Goal: Task Accomplishment & Management: Manage account settings

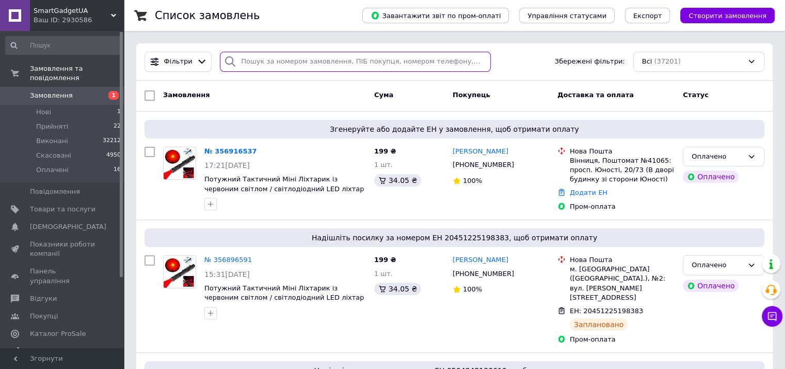
click at [340, 63] on input "search" at bounding box center [355, 62] width 271 height 20
click at [321, 67] on input "search" at bounding box center [355, 62] width 271 height 20
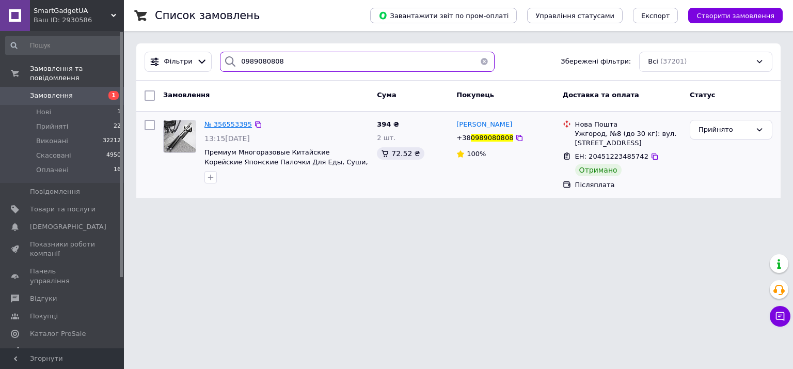
type input "0989080808"
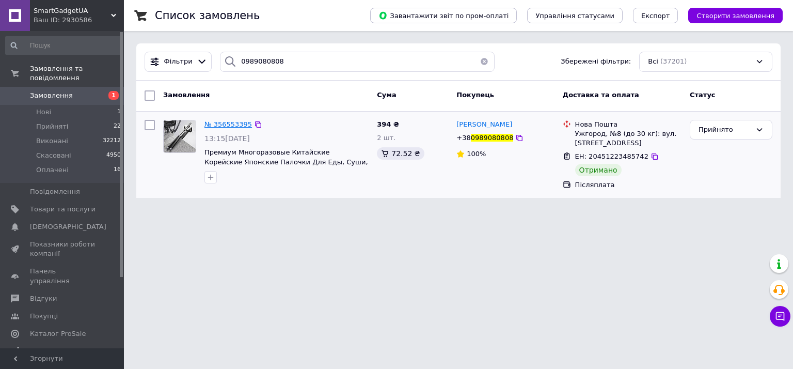
click at [223, 122] on span "№ 356553395" at bounding box center [227, 124] width 47 height 8
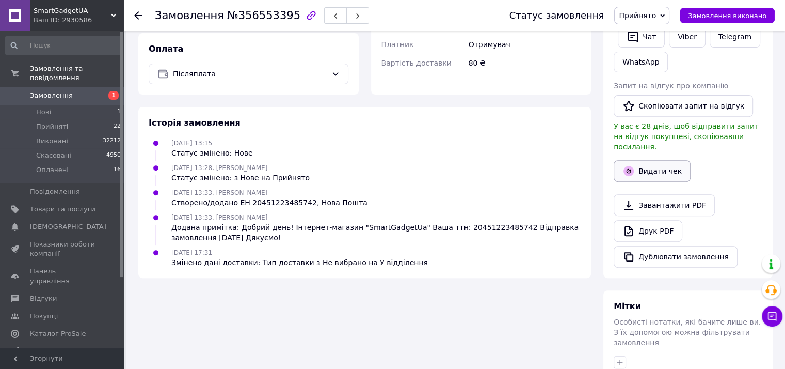
click at [667, 162] on button "Видати чек" at bounding box center [652, 171] width 77 height 22
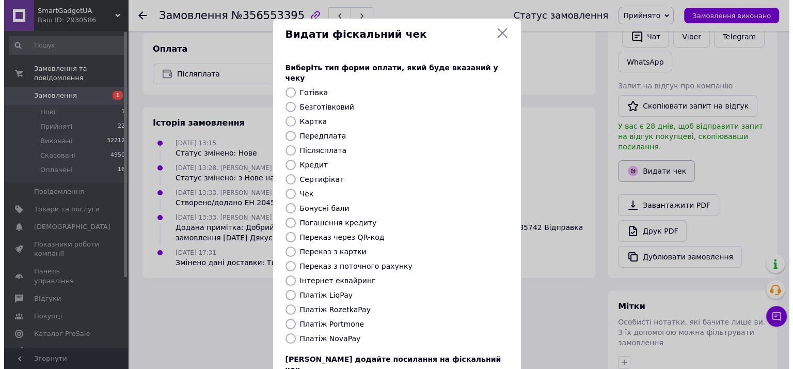
scroll to position [364, 0]
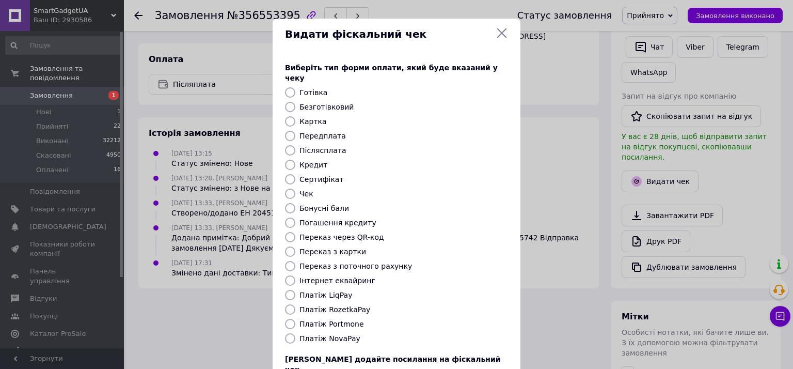
click at [290, 102] on input "Безготівковий" at bounding box center [290, 107] width 10 height 10
radio input "true"
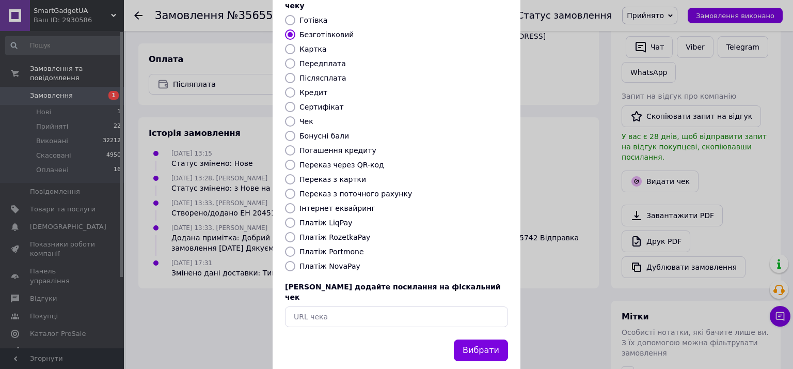
scroll to position [74, 0]
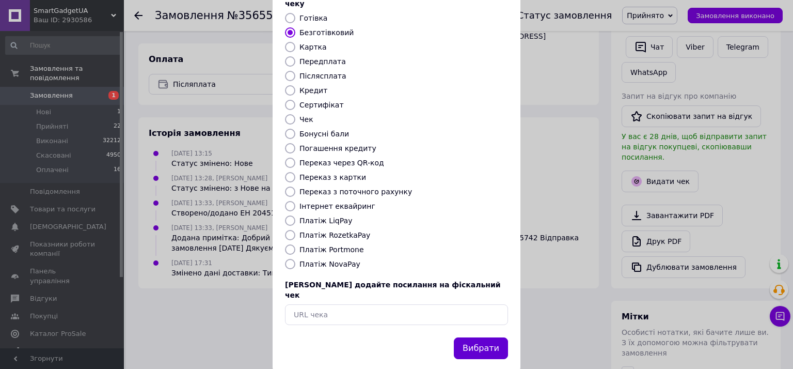
click at [473, 337] on button "Вибрати" at bounding box center [481, 348] width 54 height 22
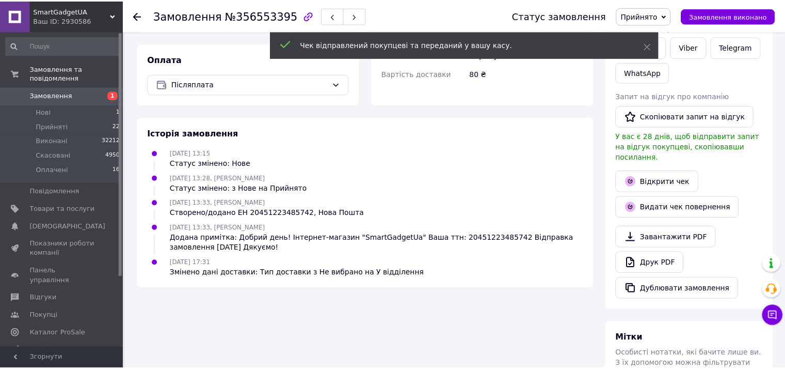
scroll to position [375, 0]
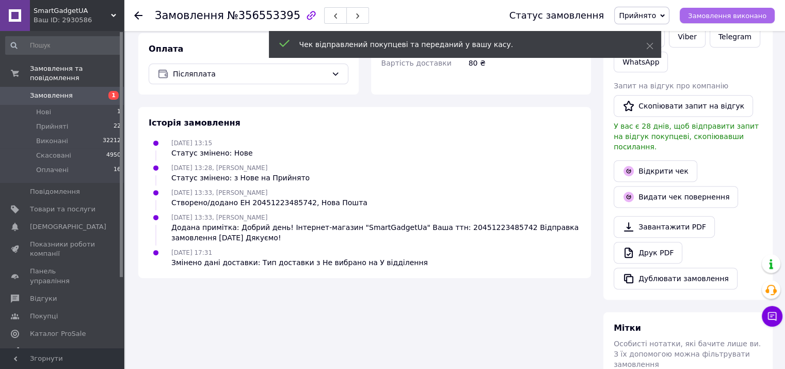
click at [726, 18] on span "Замовлення виконано" at bounding box center [727, 16] width 78 height 8
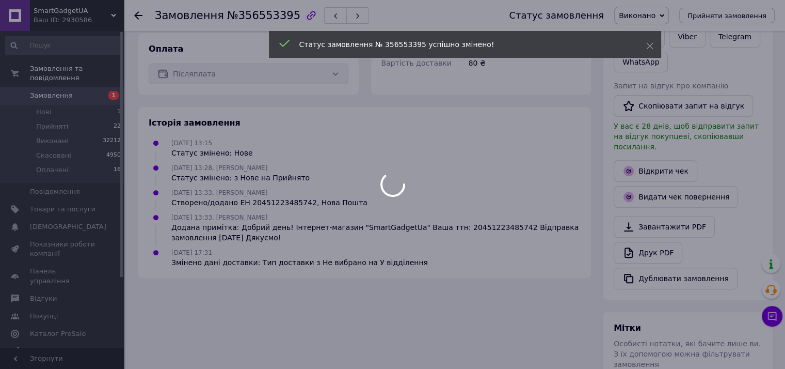
scroll to position [356, 0]
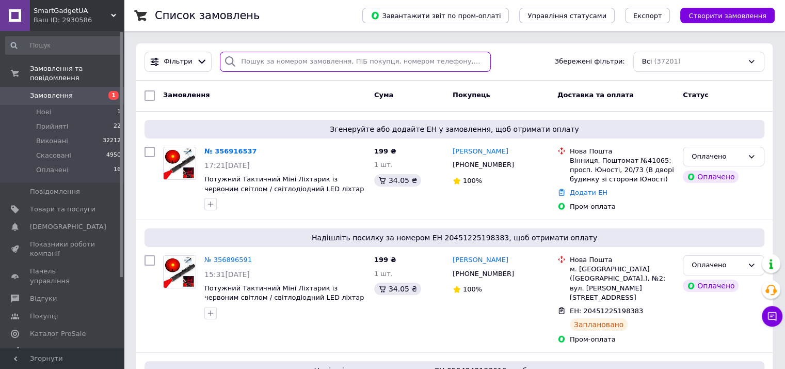
click at [336, 63] on input "search" at bounding box center [355, 62] width 271 height 20
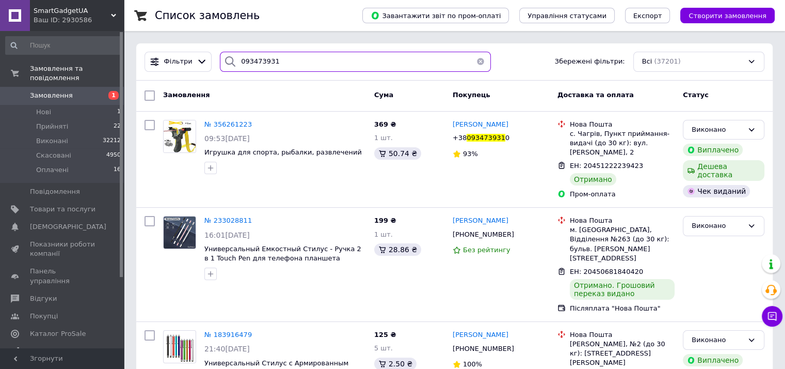
type input "0934739310"
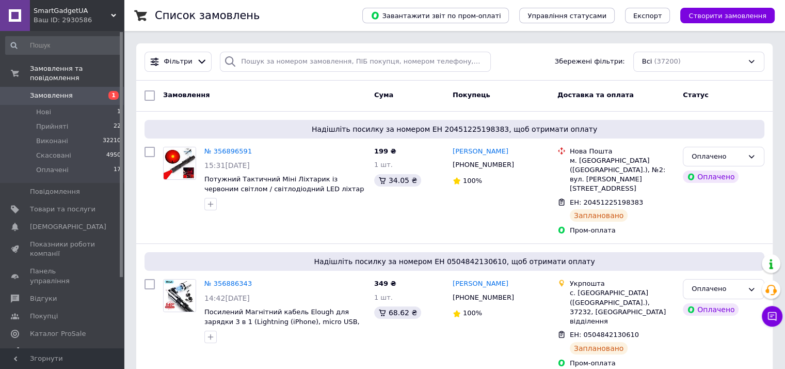
click at [50, 91] on span "Замовлення" at bounding box center [51, 95] width 43 height 9
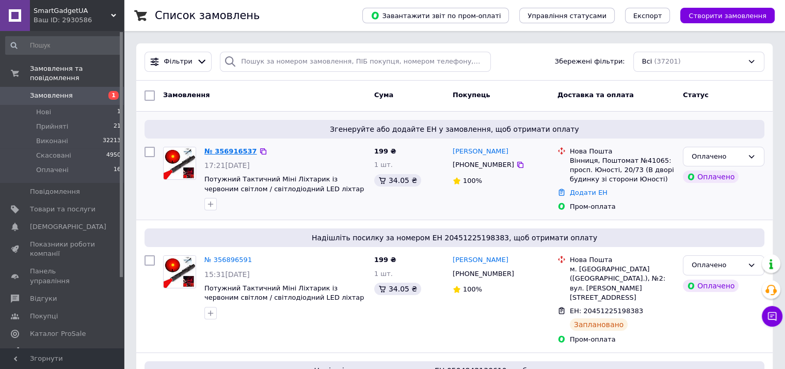
click at [228, 150] on link "№ 356916537" at bounding box center [230, 151] width 53 height 8
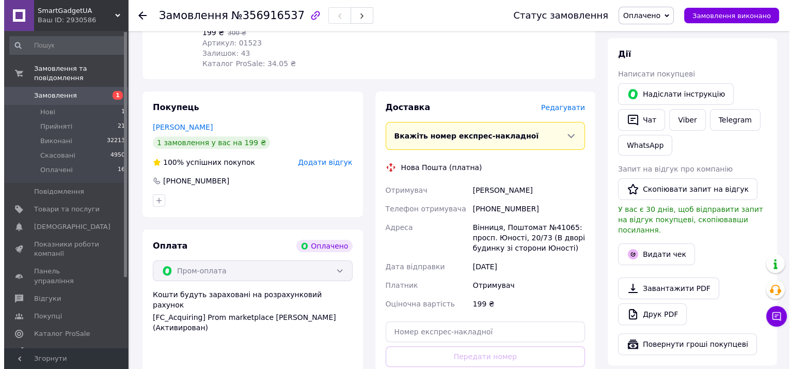
scroll to position [241, 0]
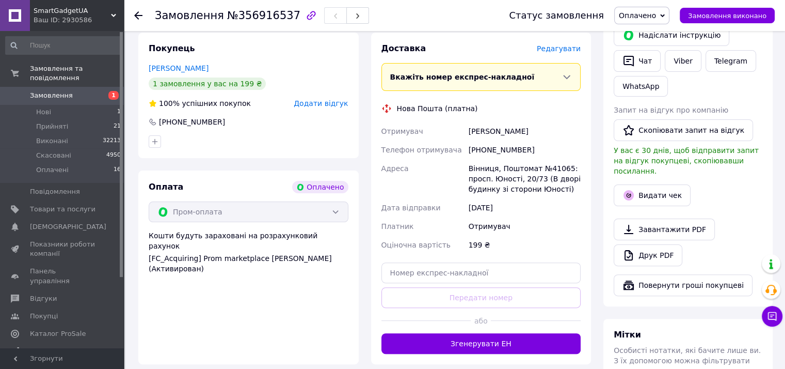
click at [555, 47] on span "Редагувати" at bounding box center [559, 48] width 44 height 8
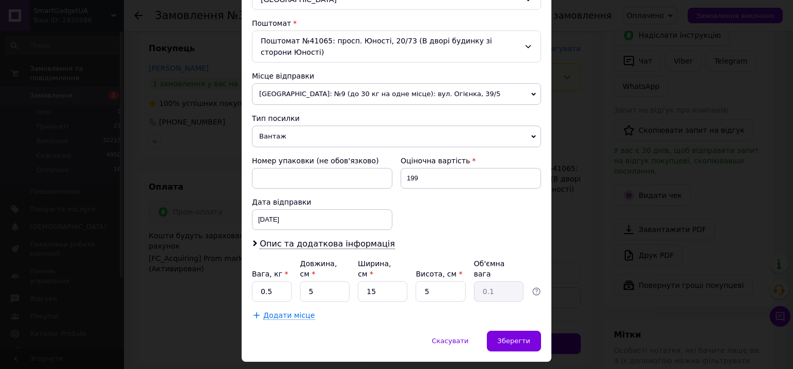
scroll to position [314, 0]
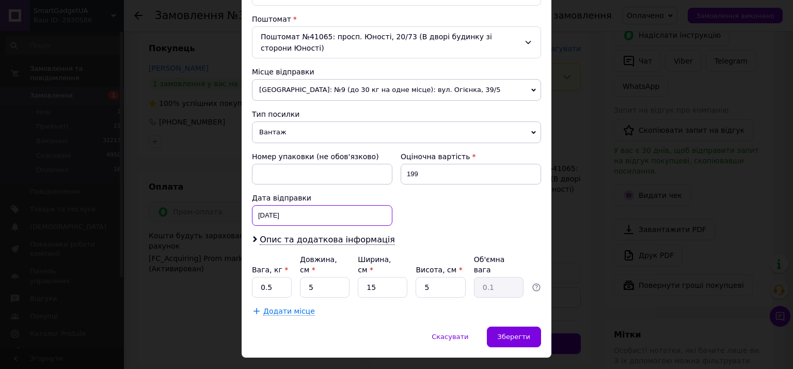
click at [296, 205] on div "[DATE] < 2025 > < Август > Пн Вт Ср Чт Пт Сб Вс 28 29 30 31 1 2 3 4 5 6 7 8 9 1…" at bounding box center [322, 215] width 140 height 21
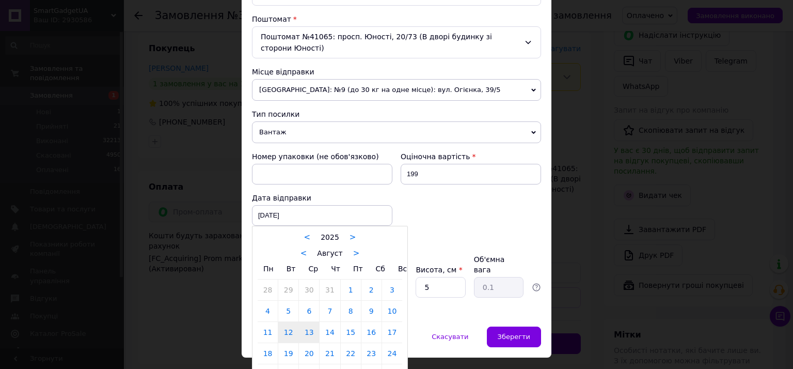
click at [306, 322] on link "13" at bounding box center [309, 332] width 20 height 21
type input "[DATE]"
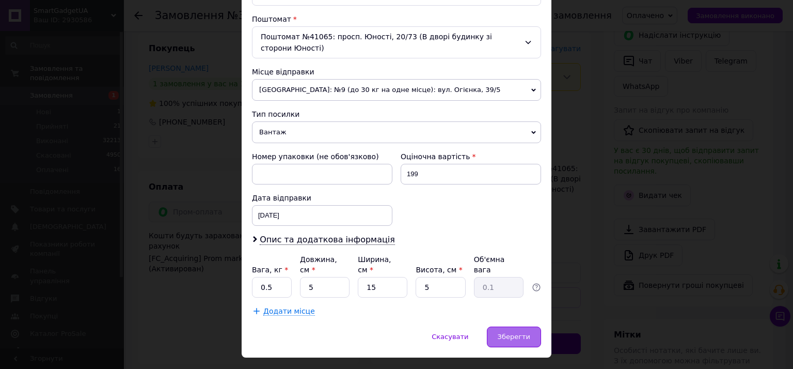
click at [535, 326] on div "Зберегти" at bounding box center [514, 336] width 54 height 21
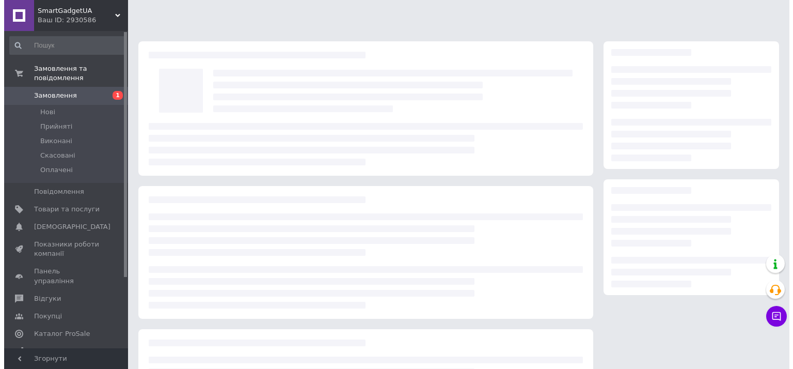
scroll to position [103, 0]
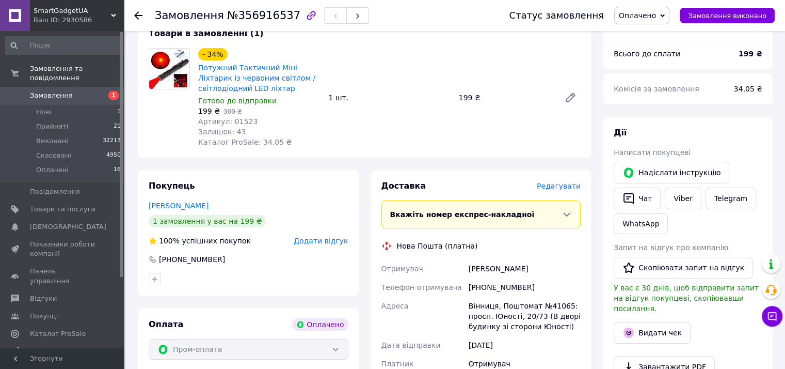
click at [564, 182] on span "Редагувати" at bounding box center [559, 186] width 44 height 8
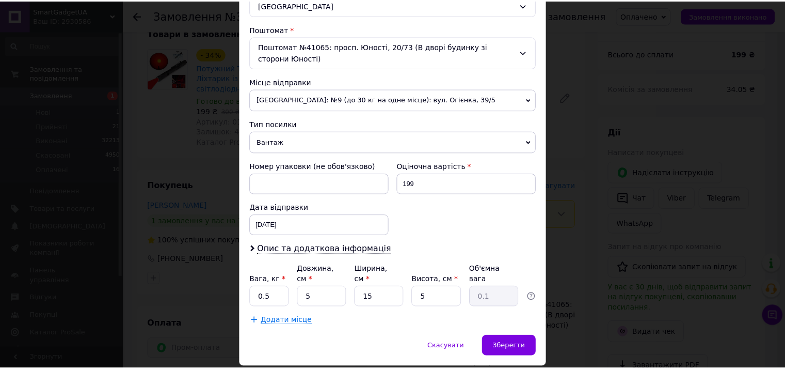
scroll to position [314, 0]
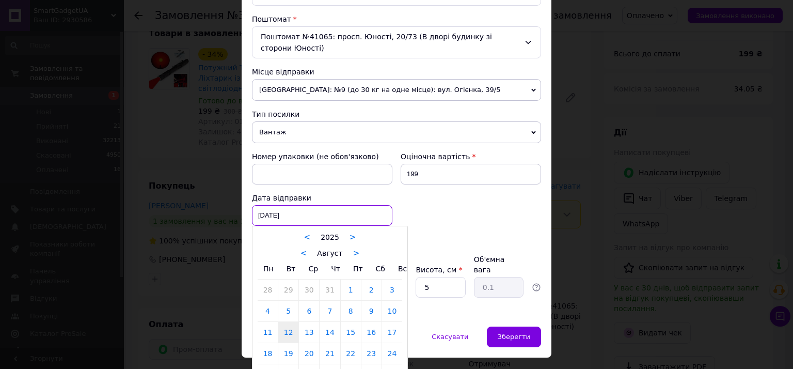
click at [306, 205] on div "[DATE] < 2025 > < Август > Пн Вт Ср Чт Пт Сб Вс 28 29 30 31 1 2 3 4 5 6 7 8 9 1…" at bounding box center [322, 215] width 140 height 21
click at [313, 322] on link "13" at bounding box center [309, 332] width 20 height 21
type input "[DATE]"
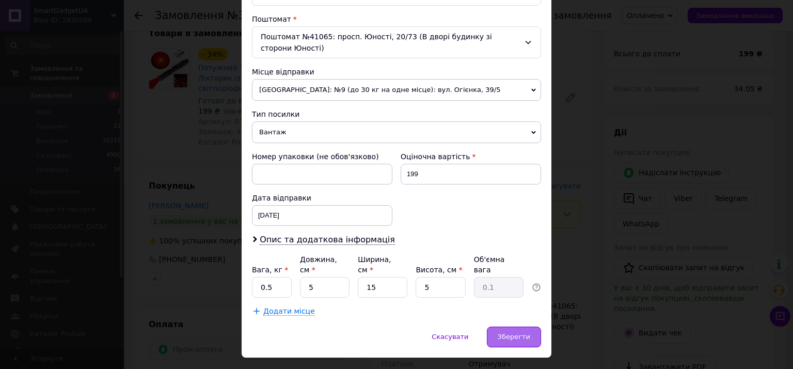
click at [513, 332] on span "Зберегти" at bounding box center [514, 336] width 33 height 8
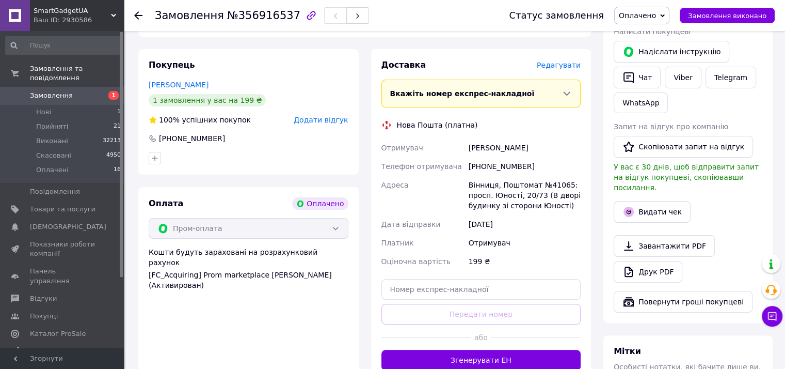
scroll to position [344, 0]
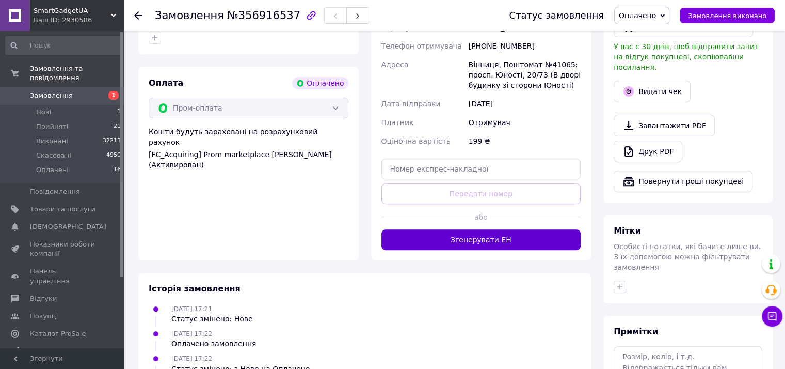
click at [474, 243] on button "Згенерувати ЕН" at bounding box center [481, 239] width 200 height 21
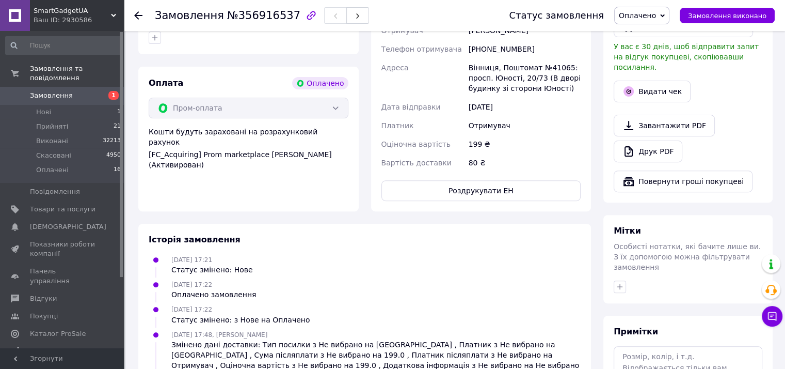
click at [719, 290] on div "Всього 1 товар 199 ₴ Доставка 80 ₴ Всього до сплати 199 ₴ Комісія за замовлення…" at bounding box center [687, 91] width 169 height 721
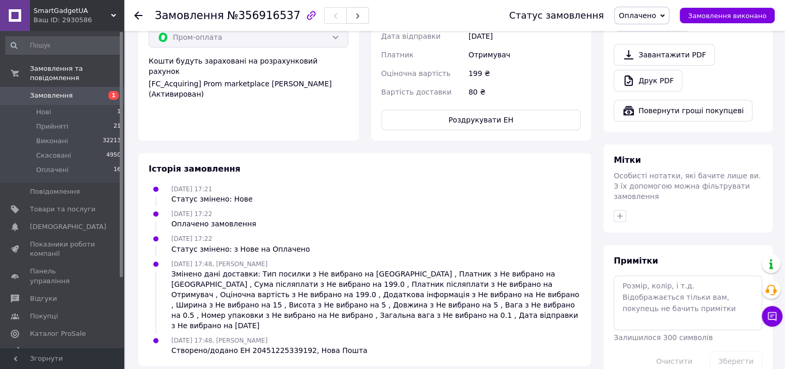
scroll to position [419, 0]
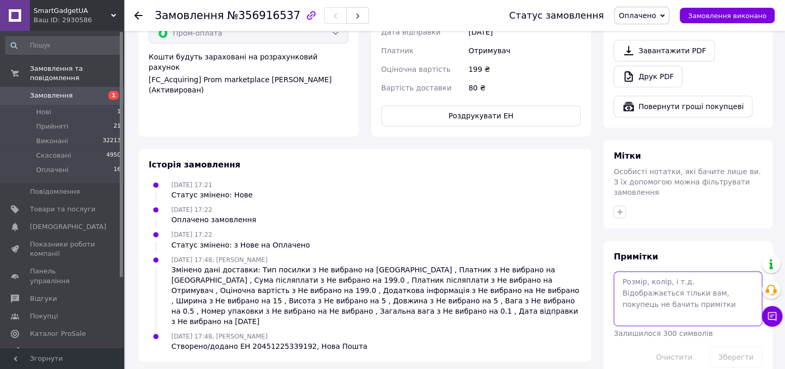
click at [642, 283] on textarea at bounding box center [688, 298] width 149 height 55
paste textarea "Добрий день! Інтернет-магазин "SmartGadgetUa" Ваша ттн: Відправка замовлення .0…"
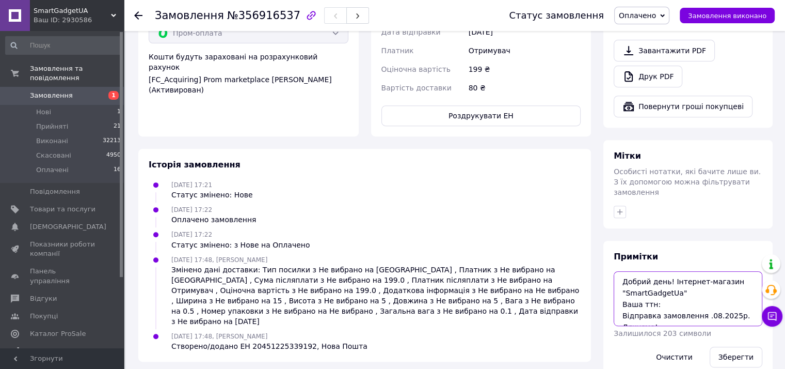
scroll to position [6, 0]
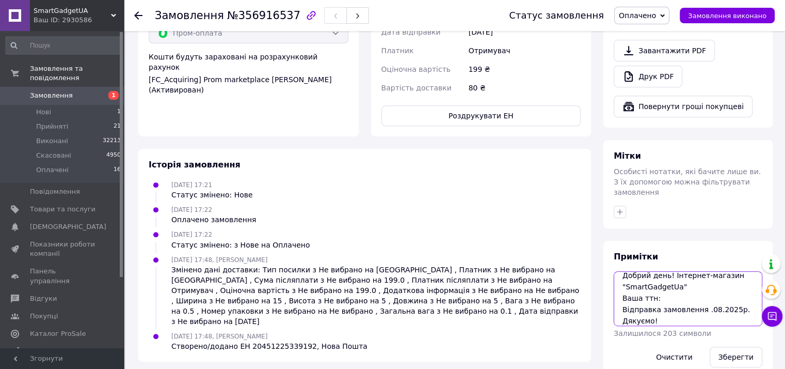
click at [699, 287] on textarea "Добрий день! Інтернет-магазин "SmartGadgetUa" Ваша ттн: Відправка замовлення .0…" at bounding box center [688, 298] width 149 height 55
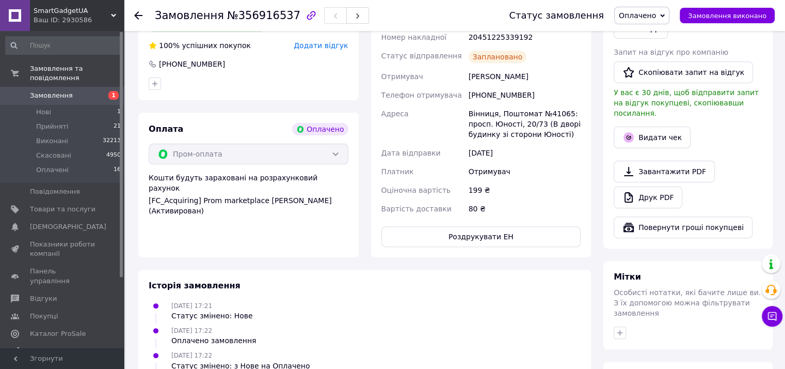
scroll to position [178, 0]
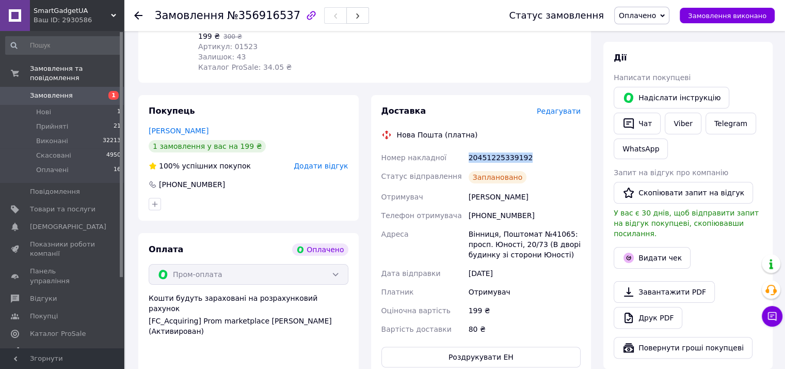
drag, startPoint x: 469, startPoint y: 156, endPoint x: 527, endPoint y: 157, distance: 58.8
click at [527, 157] on div "20451225339192" at bounding box center [525, 157] width 116 height 19
copy div "20451225339192"
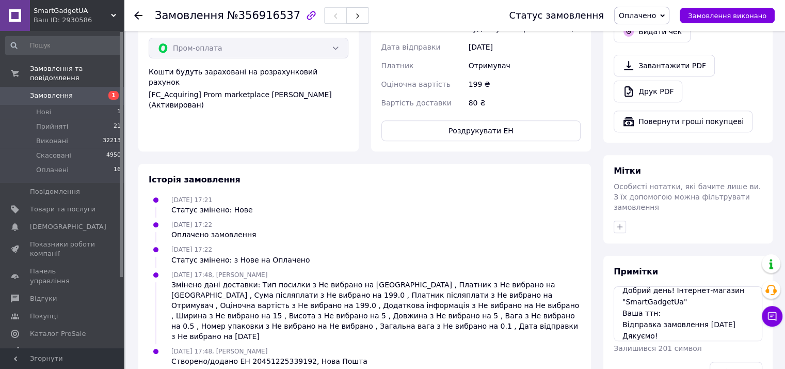
scroll to position [419, 0]
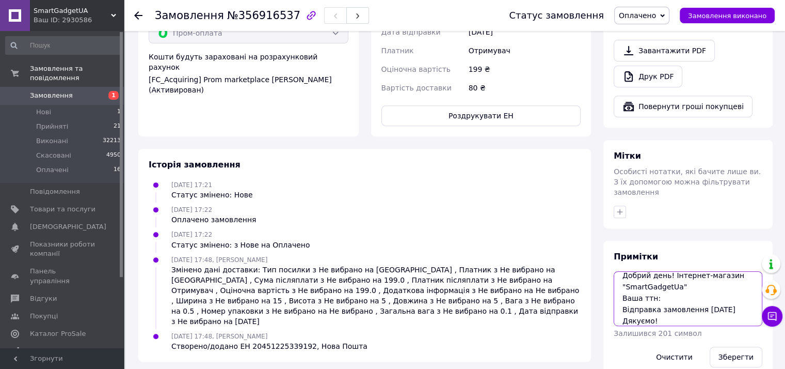
click at [665, 281] on textarea "Добрий день! Інтернет-магазин "SmartGadgetUa" Ваша ттн: Відправка замовлення 13…" at bounding box center [688, 298] width 149 height 55
paste textarea "20451225339192"
type textarea "Добрий день! Інтернет-магазин "SmartGadgetUa" Ваша ттн: 20451225339192 Відправк…"
click at [737, 346] on button "Зберегти" at bounding box center [736, 356] width 53 height 21
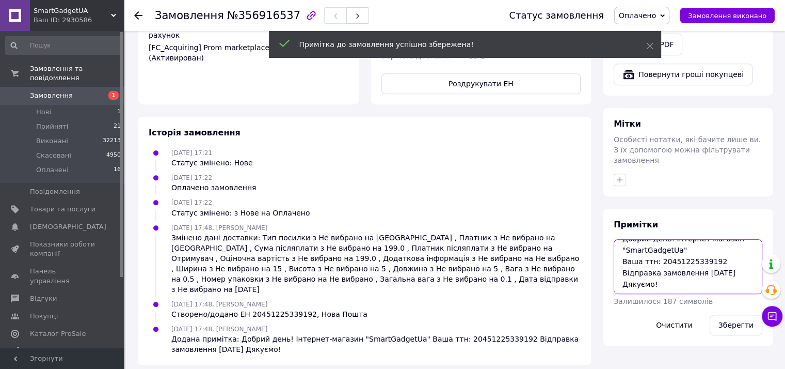
scroll to position [0, 0]
drag, startPoint x: 659, startPoint y: 263, endPoint x: 593, endPoint y: 207, distance: 85.7
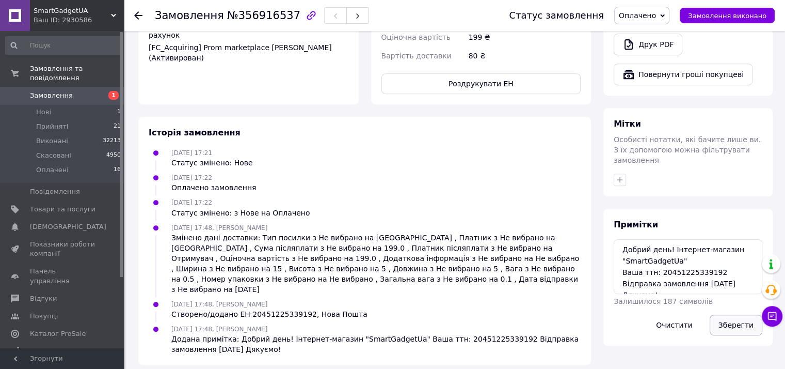
click at [738, 314] on button "Зберегти" at bounding box center [736, 324] width 53 height 21
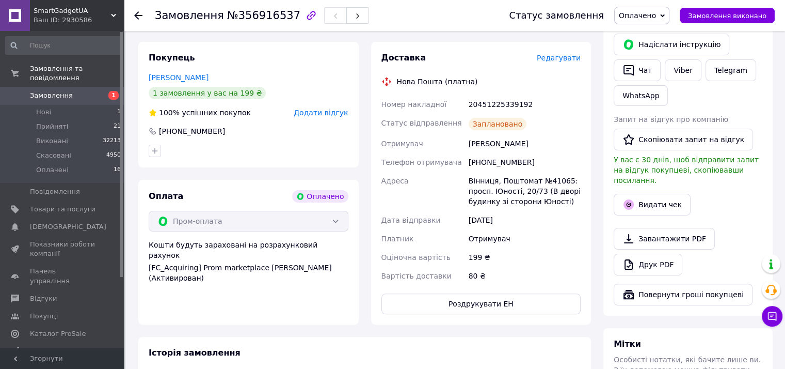
scroll to position [211, 0]
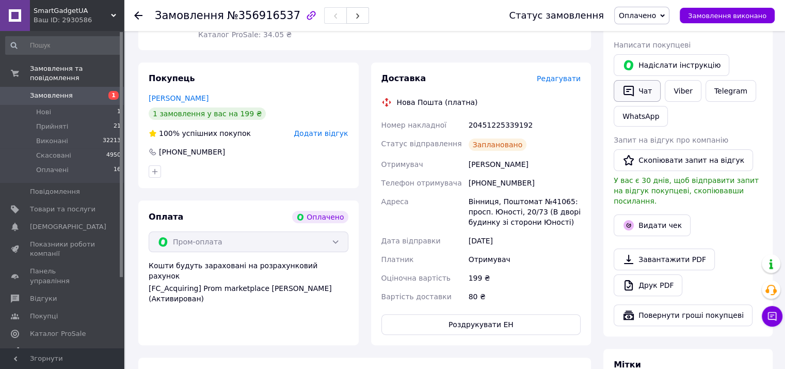
click at [648, 91] on button "Чат" at bounding box center [637, 91] width 47 height 22
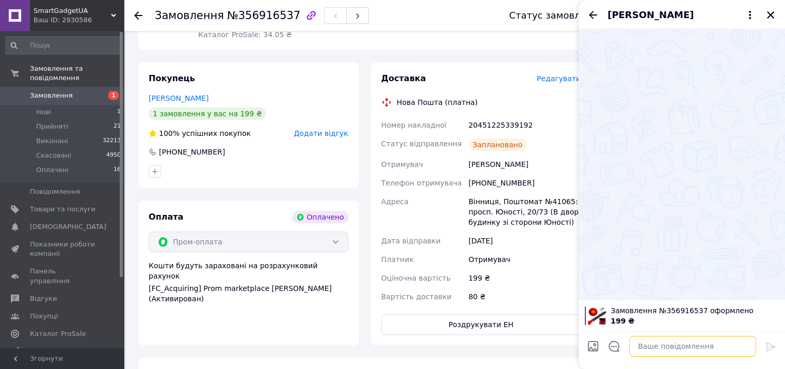
click at [660, 354] on textarea at bounding box center [692, 345] width 127 height 21
paste textarea "Добрий день! Інтернет-магазин "SmartGadgetUa" Ваша ттн: 20451225339192 Відправк…"
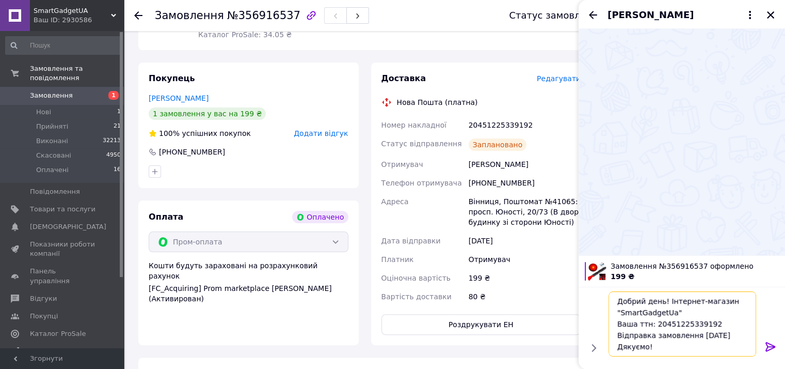
type textarea "Добрий день! Інтернет-магазин "SmartGadgetUa" Ваша ттн: 20451225339192 Відправк…"
click at [776, 348] on icon at bounding box center [770, 346] width 12 height 12
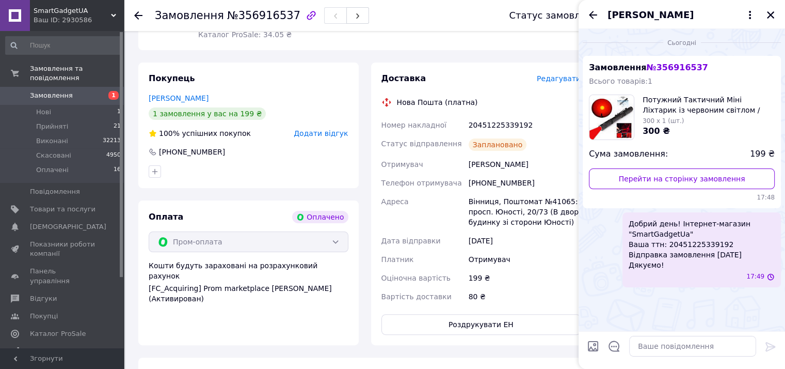
scroll to position [0, 0]
click at [770, 10] on icon "Закрити" at bounding box center [770, 14] width 9 height 9
